Goal: Information Seeking & Learning: Learn about a topic

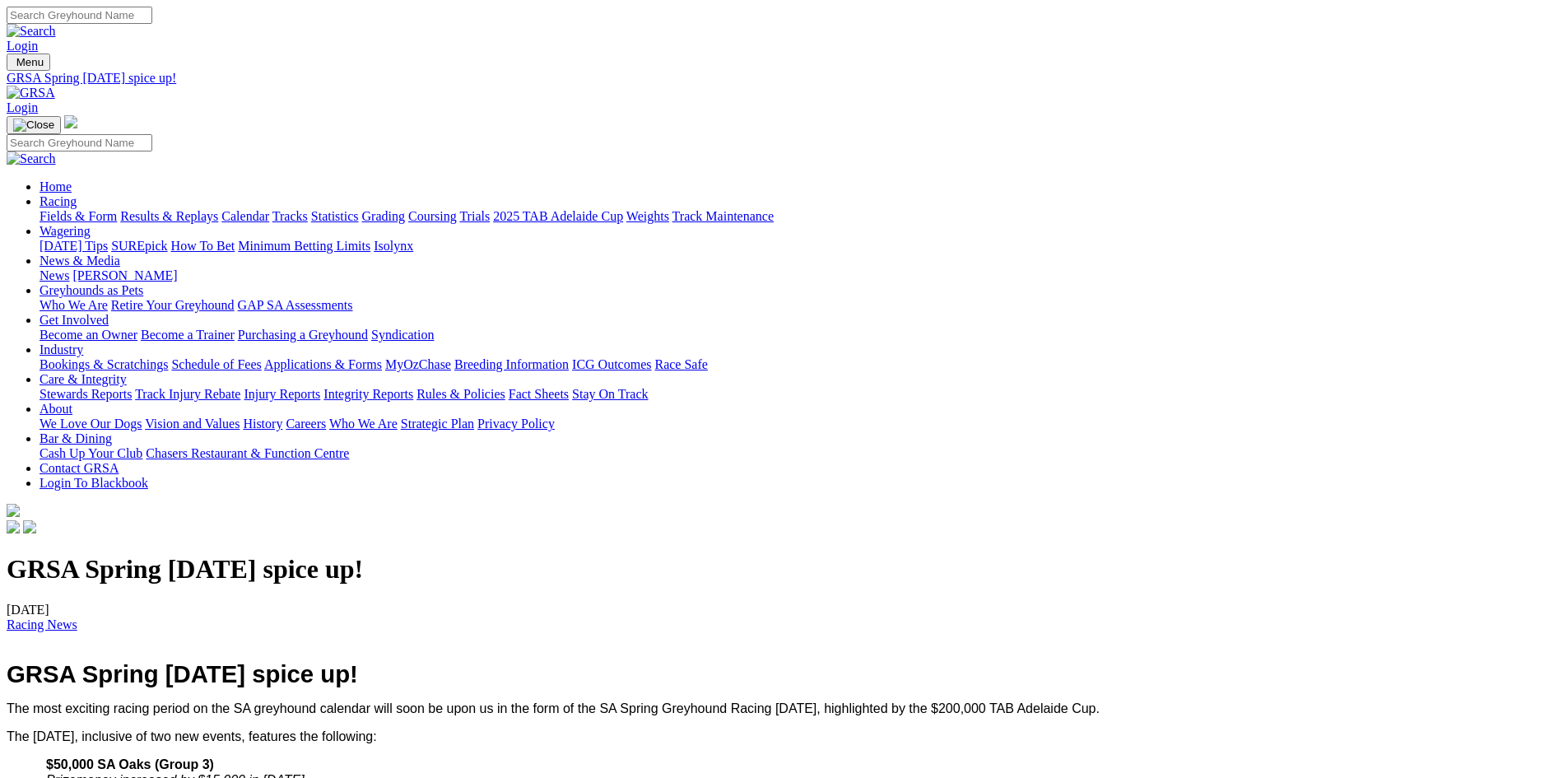
click at [77, 194] on link "Racing" at bounding box center [58, 201] width 37 height 14
click at [269, 209] on link "Calendar" at bounding box center [246, 217] width 48 height 14
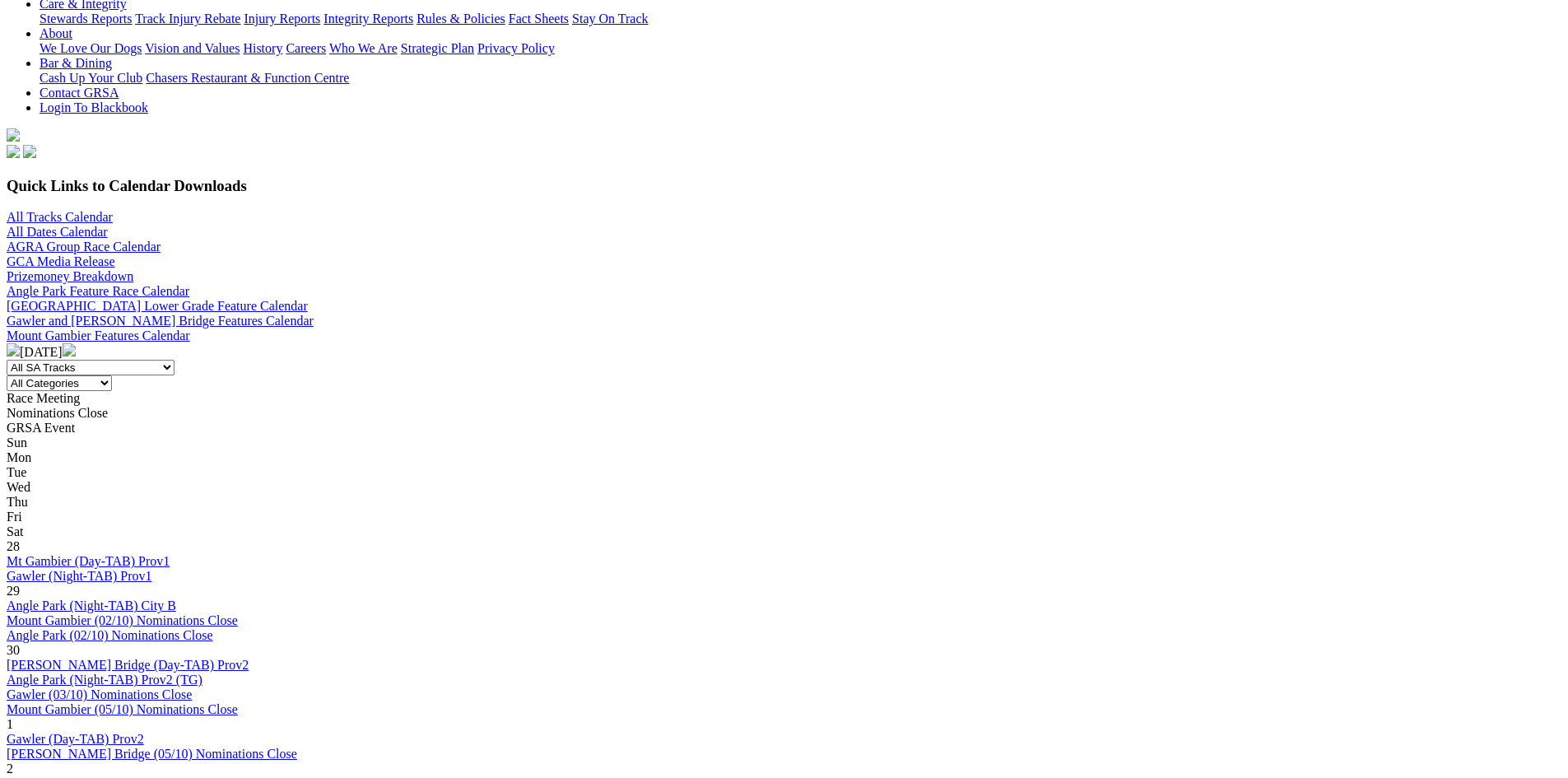
scroll to position [384, 0]
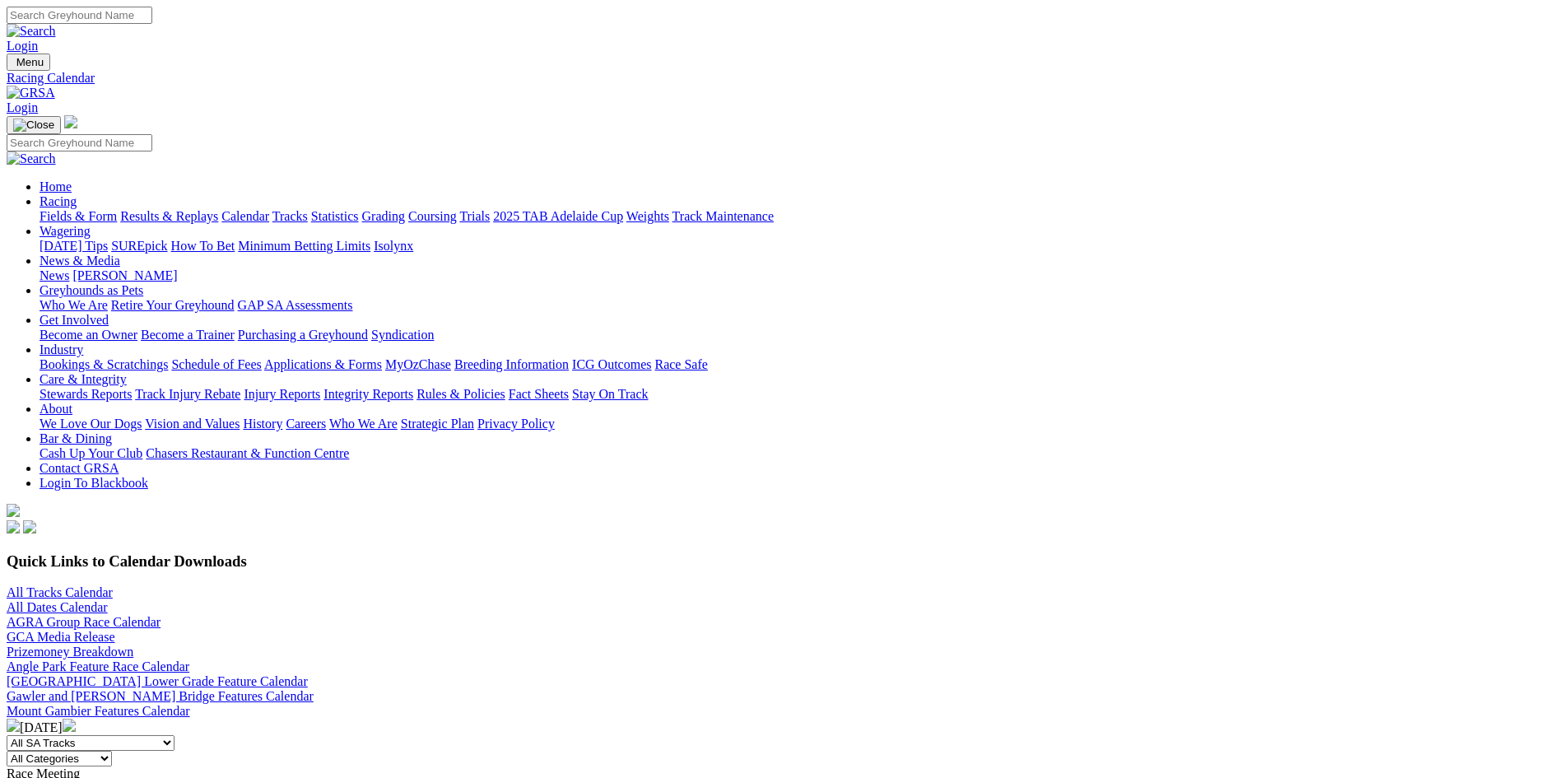
click at [624, 209] on link "2025 TAB Adelaide Cup" at bounding box center [559, 217] width 130 height 14
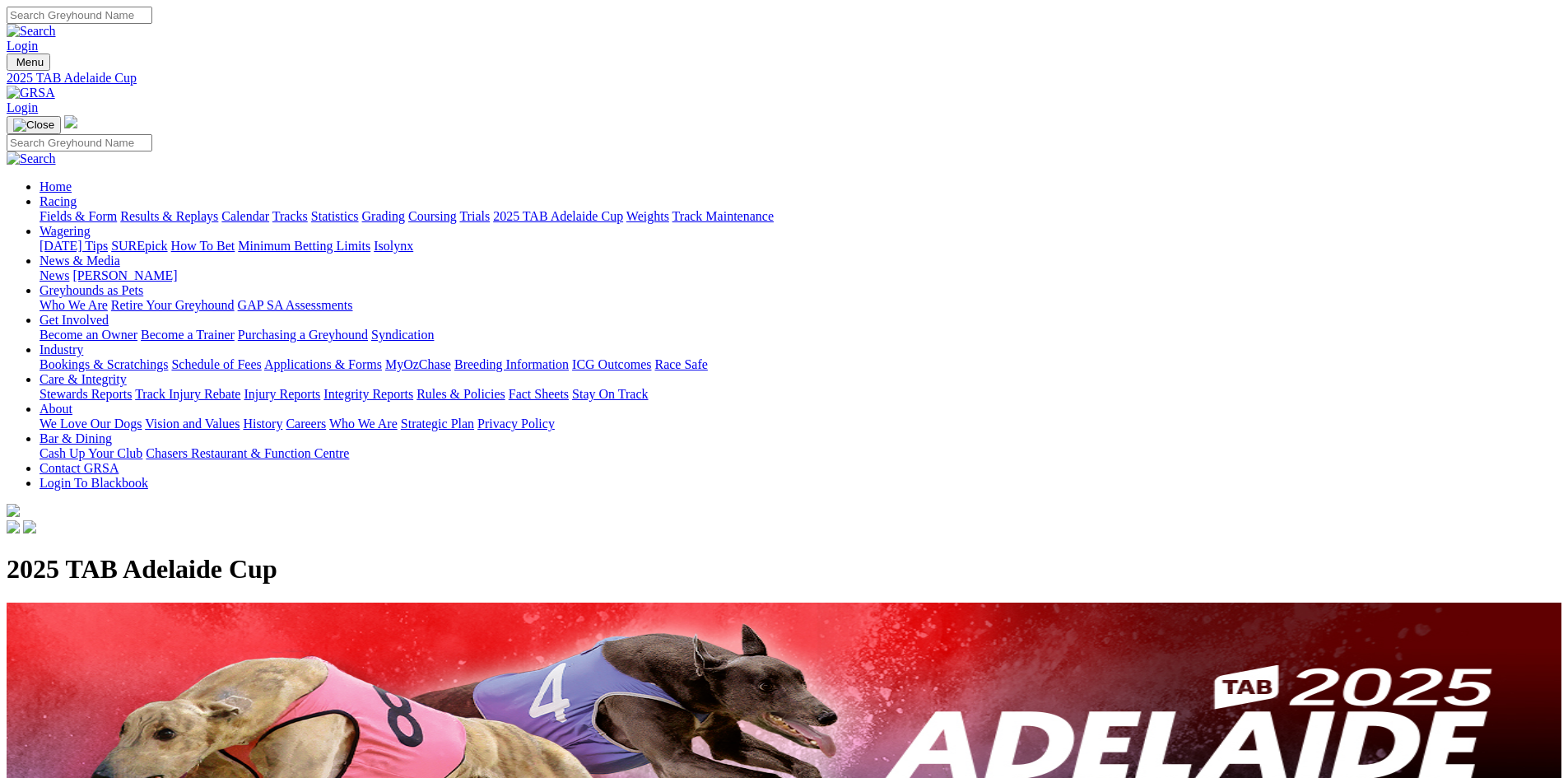
click at [117, 209] on link "Fields & Form" at bounding box center [78, 217] width 78 height 14
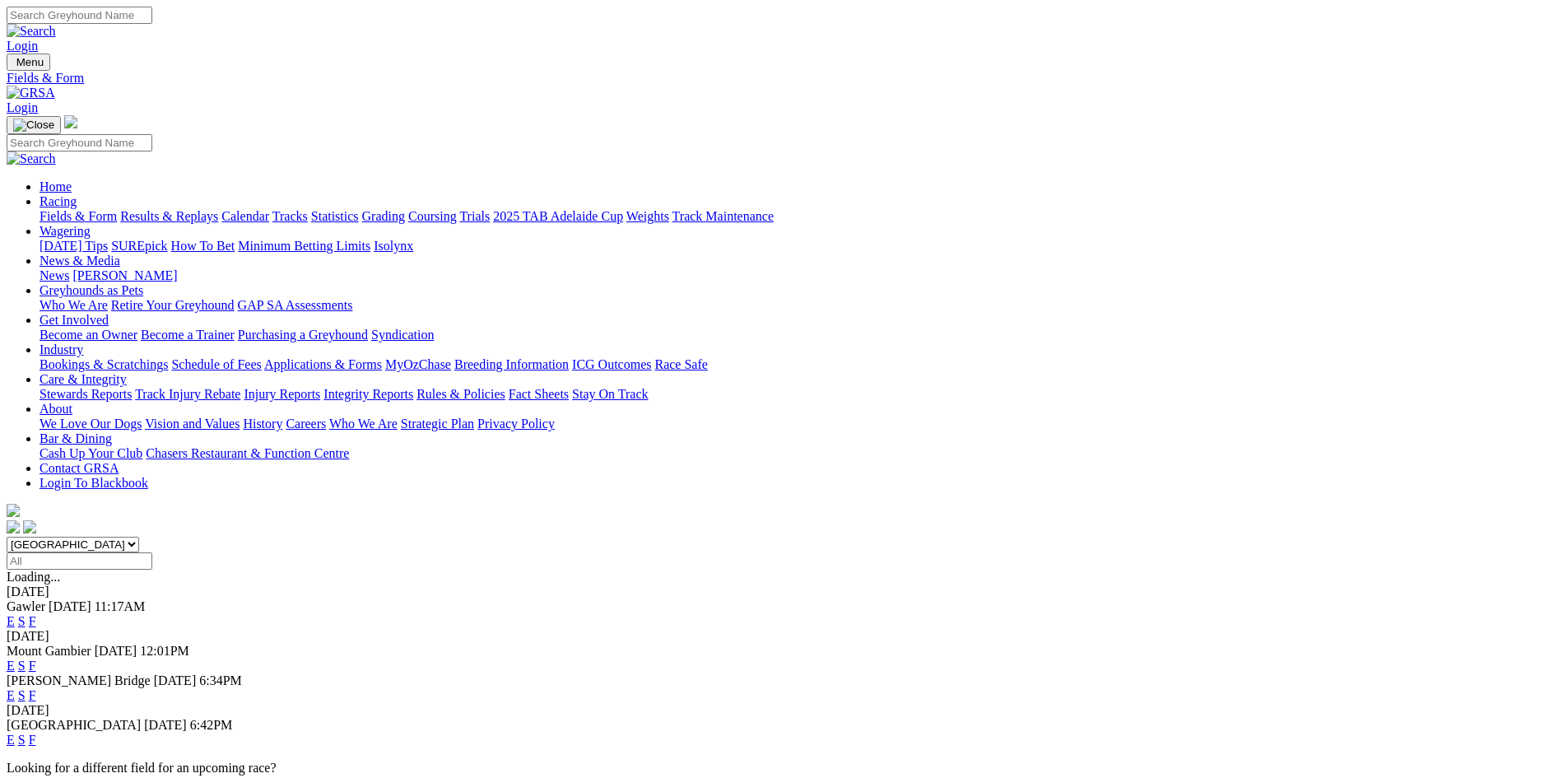
click at [37, 733] on link "F" at bounding box center [32, 740] width 7 height 14
